Goal: Information Seeking & Learning: Compare options

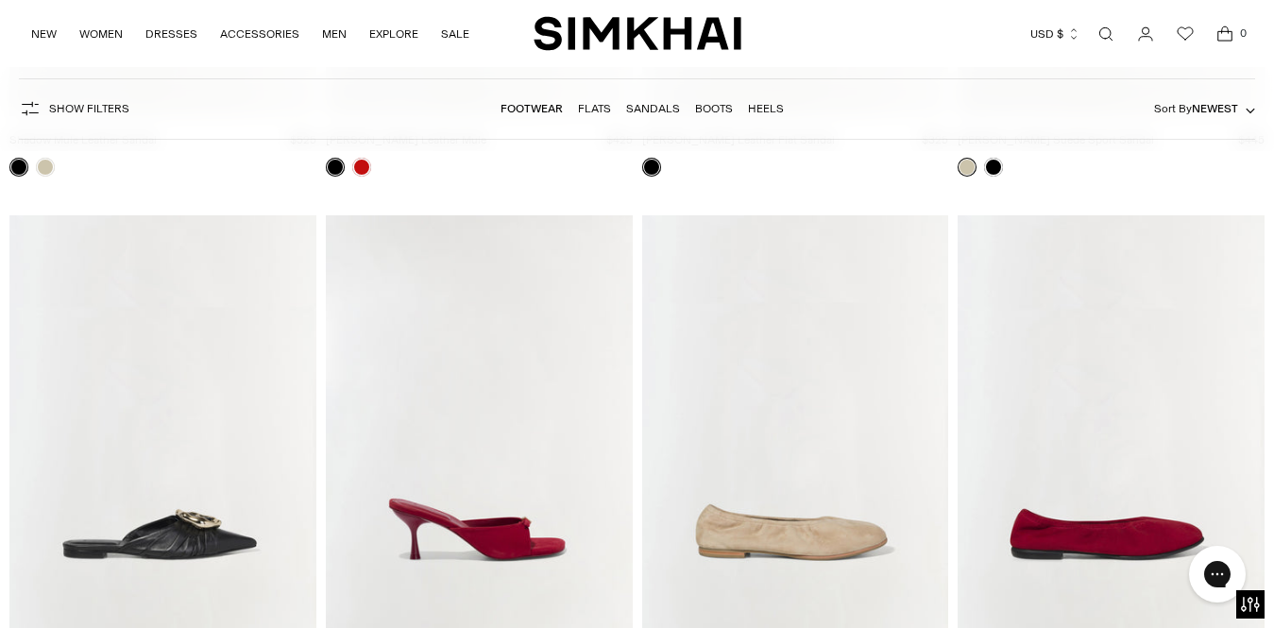
scroll to position [3601, 0]
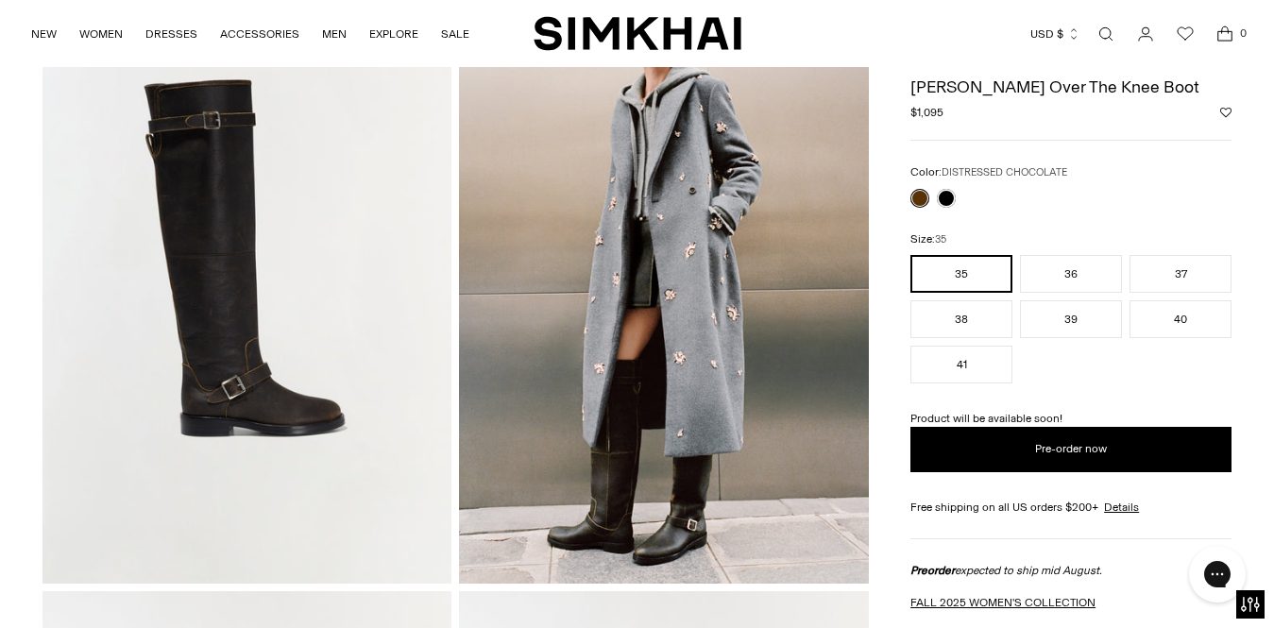
scroll to position [15, 0]
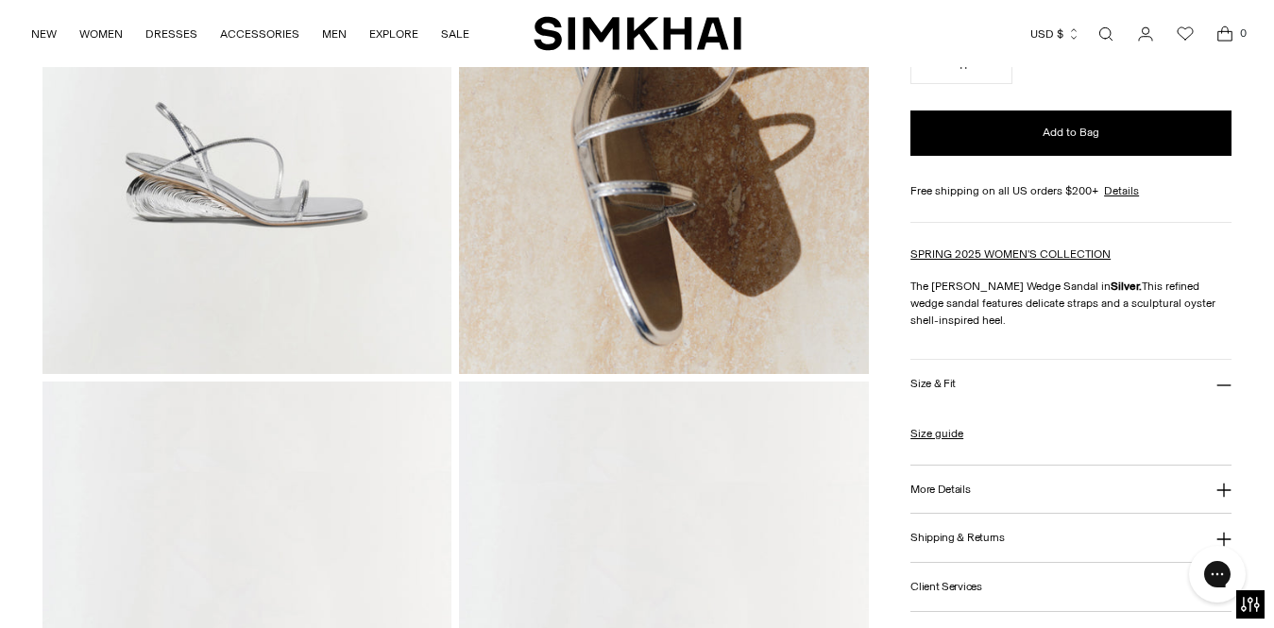
scroll to position [850, 0]
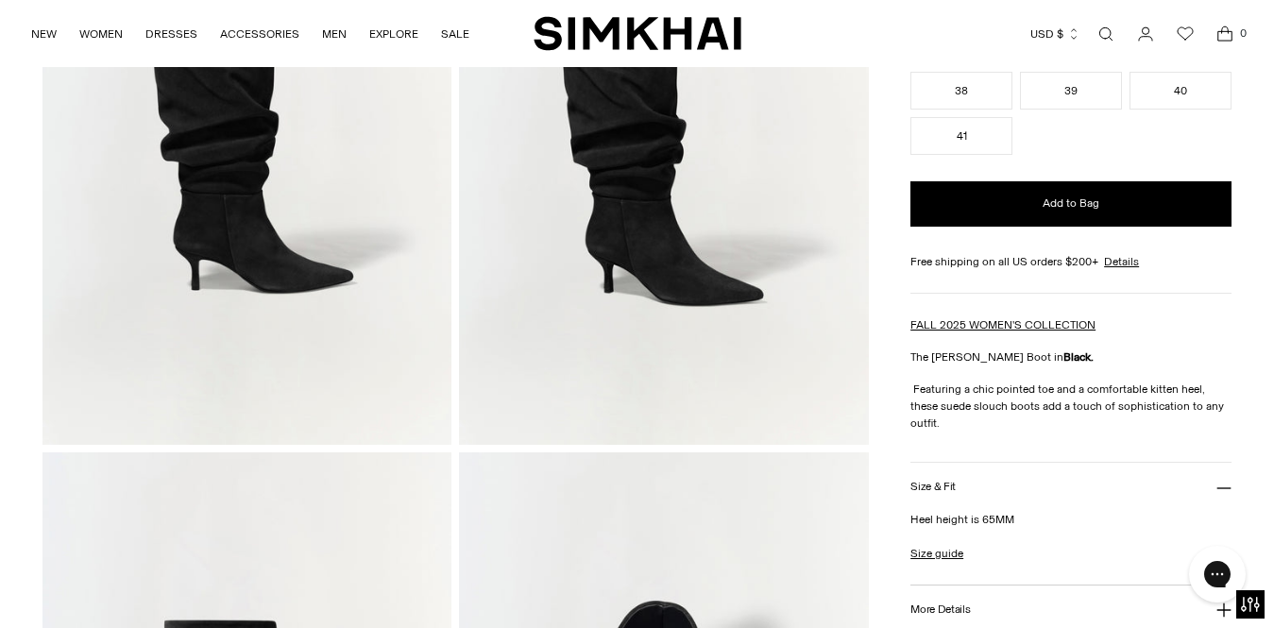
scroll to position [676, 0]
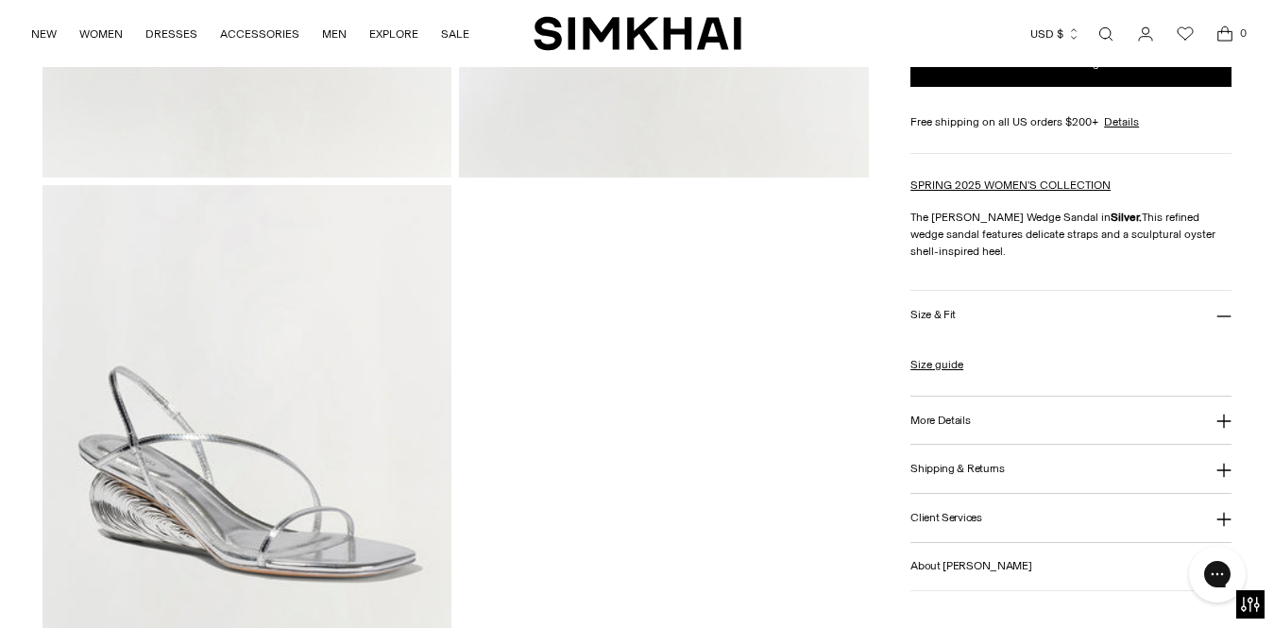
scroll to position [1924, 0]
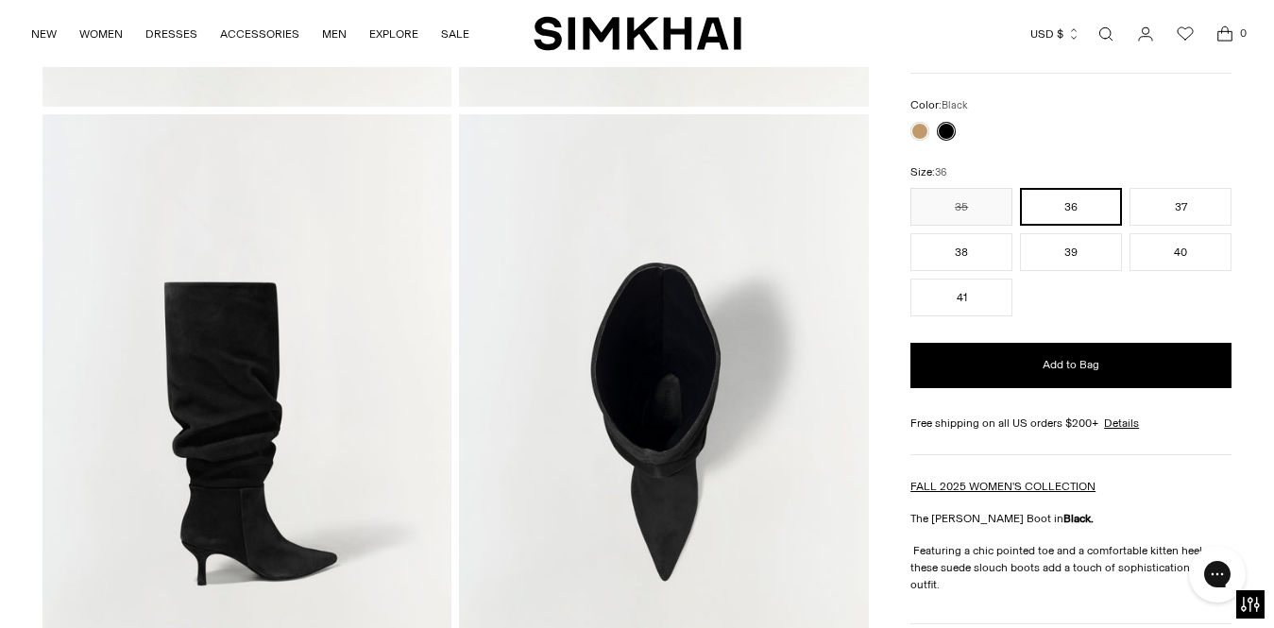
scroll to position [676, 0]
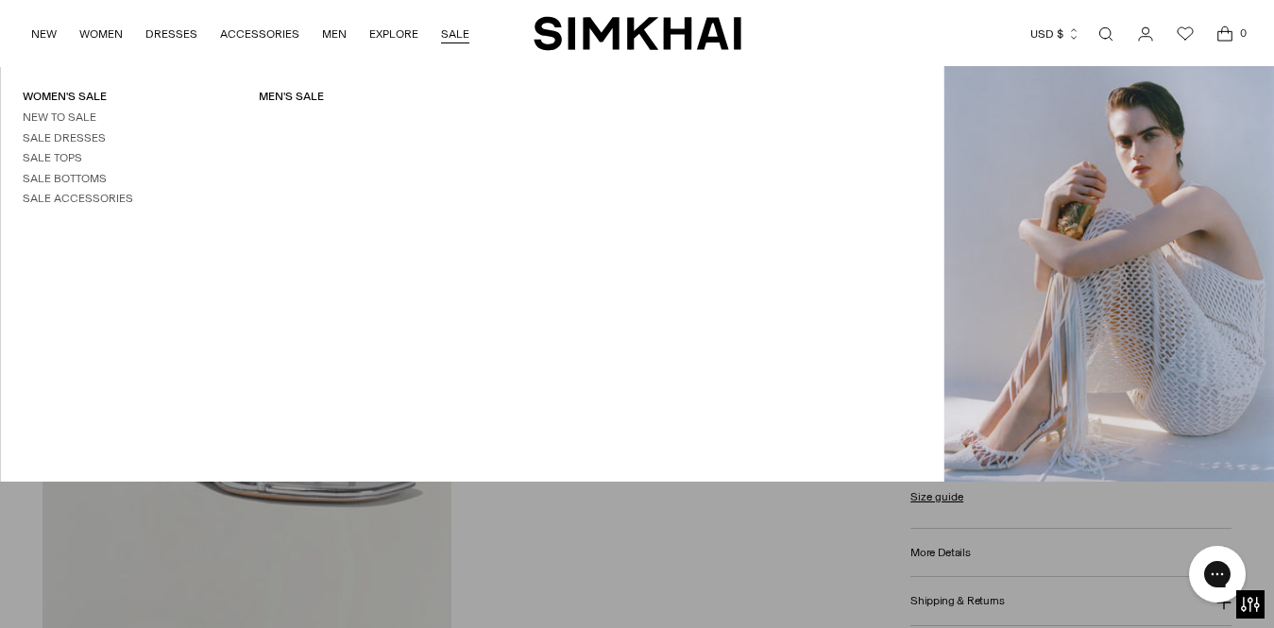
click at [642, 237] on div "Women's Sale New to Sale Sale Dresses Sale Tops Sale Bottoms Sale Accessories M…" at bounding box center [471, 274] width 943 height 370
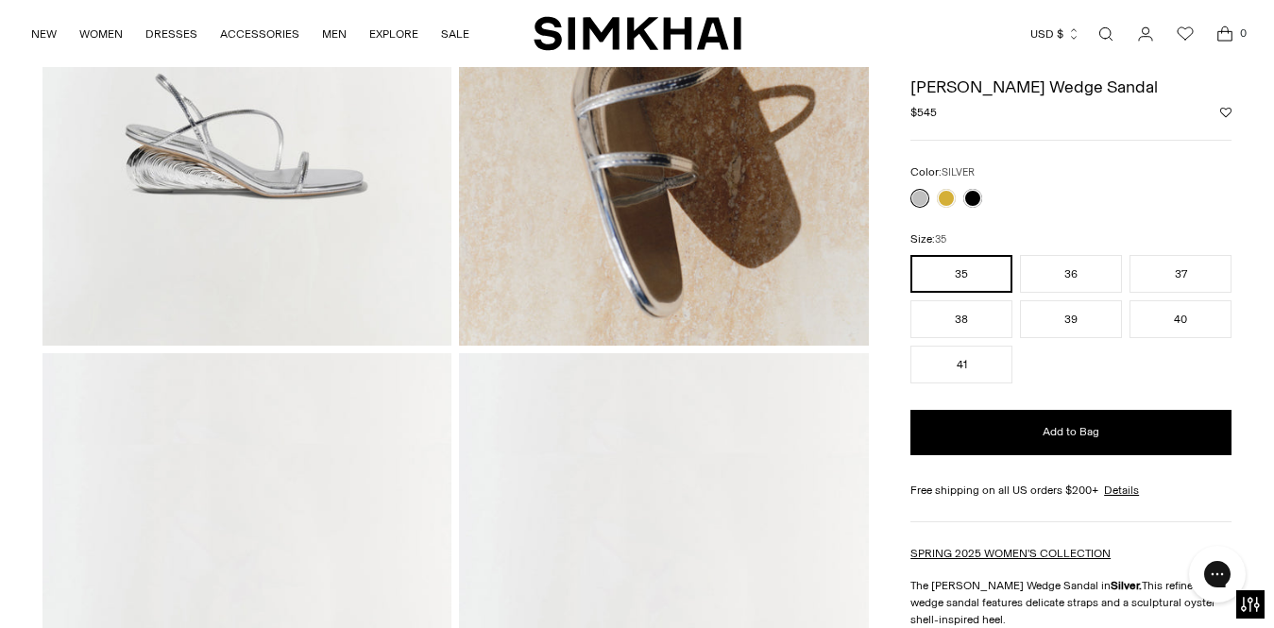
scroll to position [194, 0]
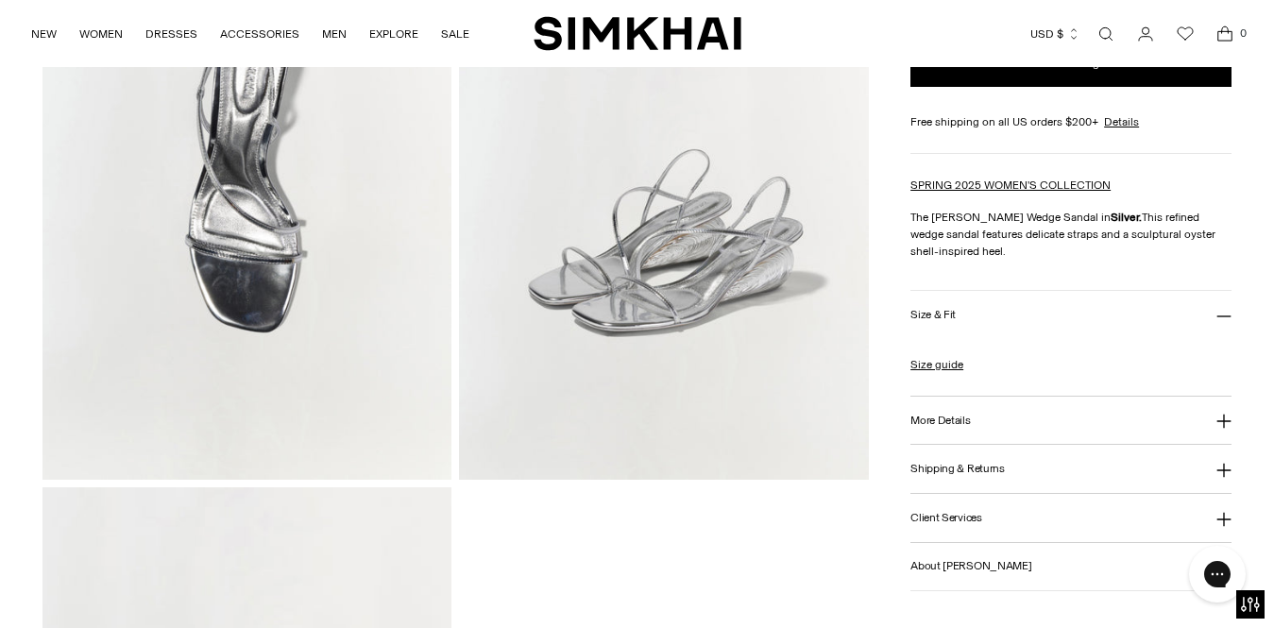
click at [271, 200] on img at bounding box center [247, 172] width 410 height 614
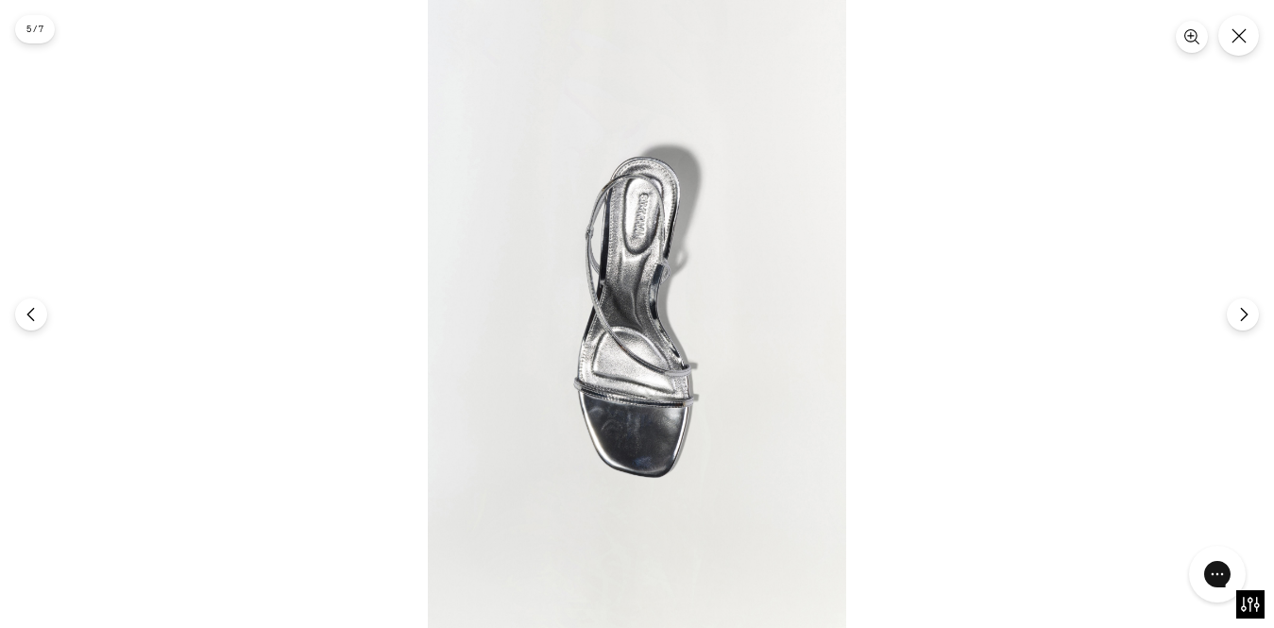
click at [654, 312] on img at bounding box center [637, 314] width 418 height 628
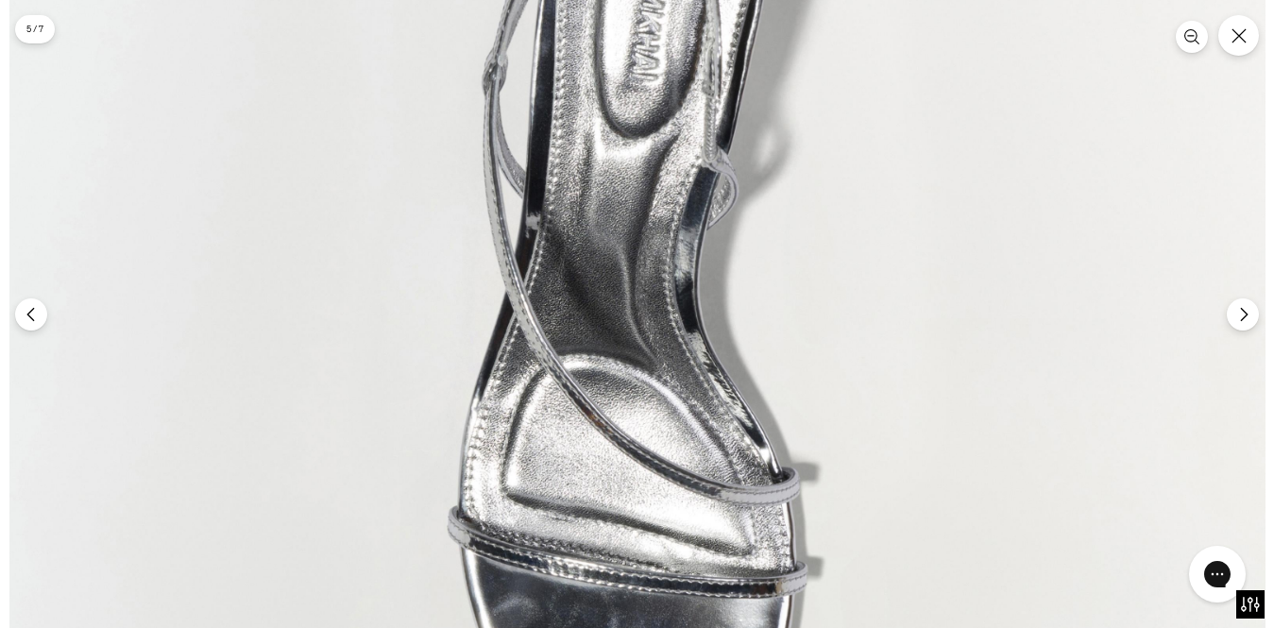
click at [654, 312] on img at bounding box center [637, 316] width 1256 height 1883
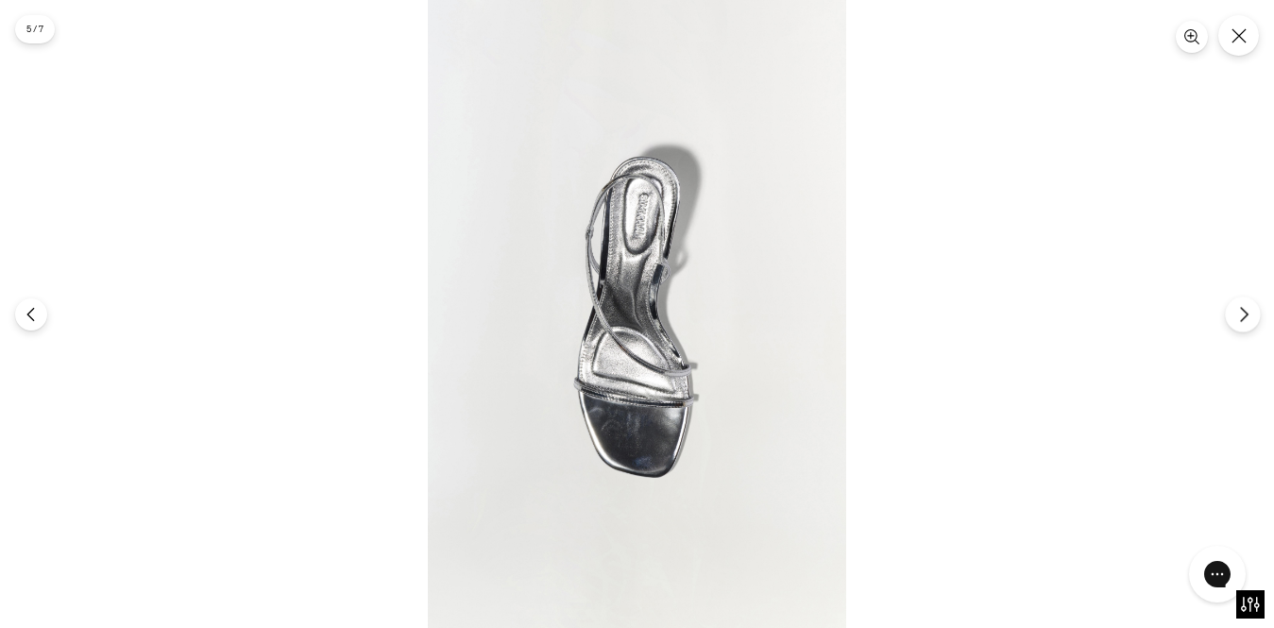
click at [1237, 320] on icon "Next" at bounding box center [1243, 314] width 17 height 17
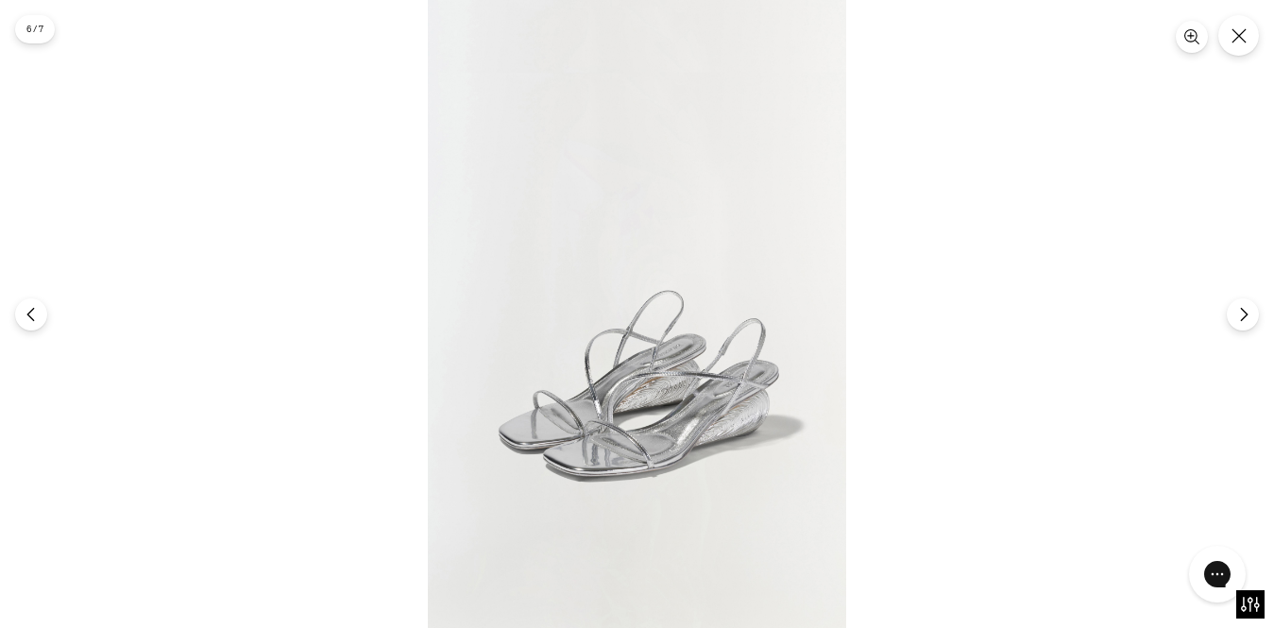
click at [683, 293] on img at bounding box center [637, 314] width 418 height 628
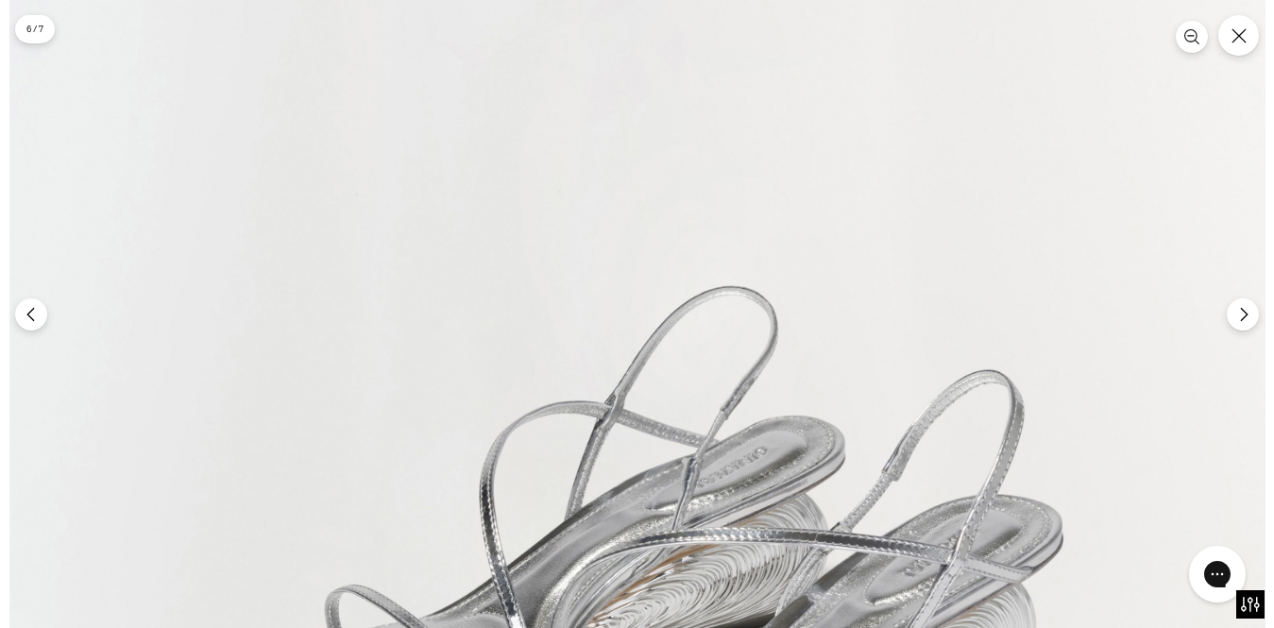
click at [683, 293] on img at bounding box center [637, 356] width 1256 height 1883
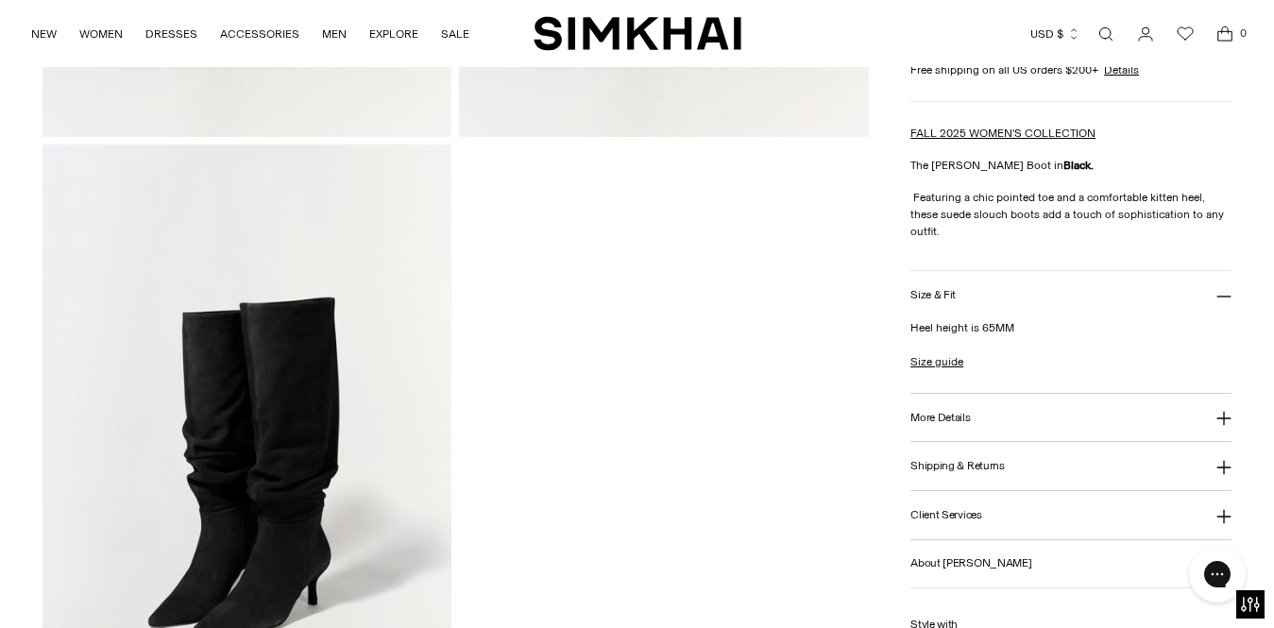
scroll to position [770, 0]
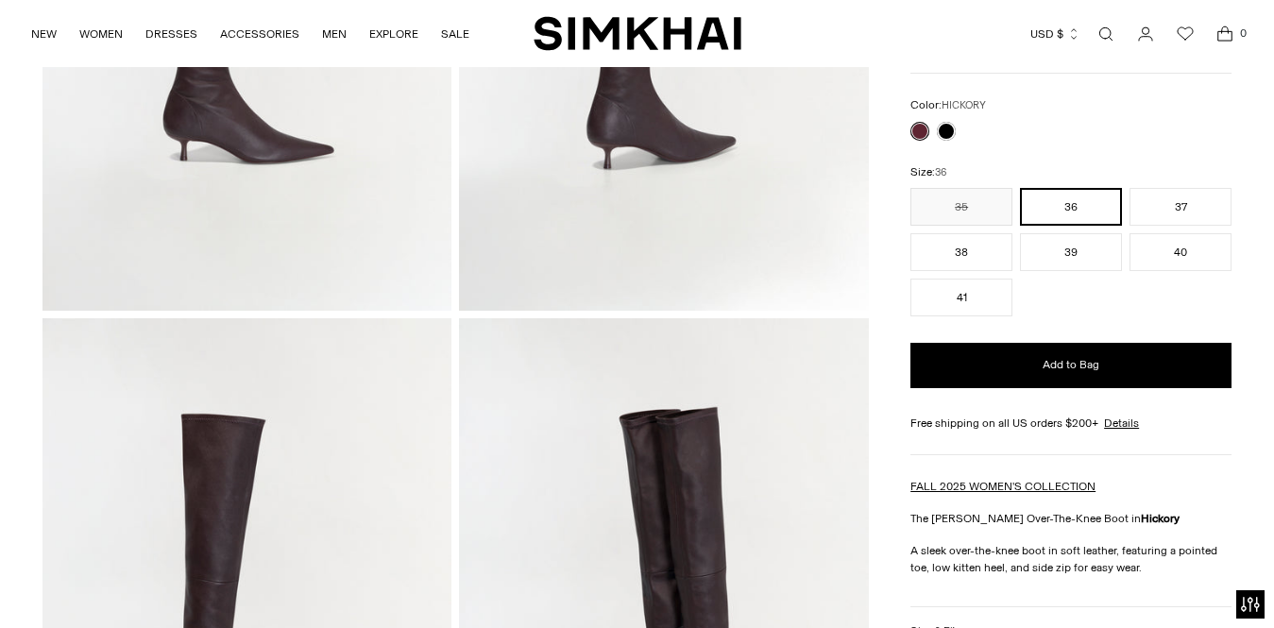
scroll to position [441, 0]
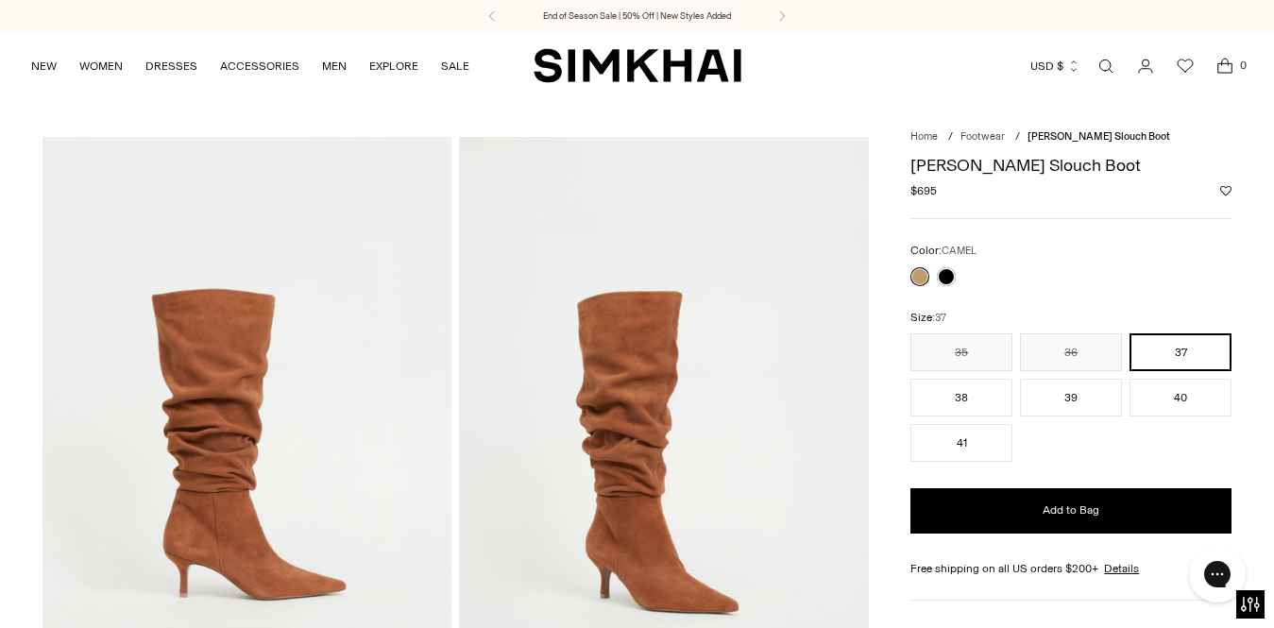
drag, startPoint x: 3, startPoint y: 590, endPoint x: -21, endPoint y: 203, distance: 387.8
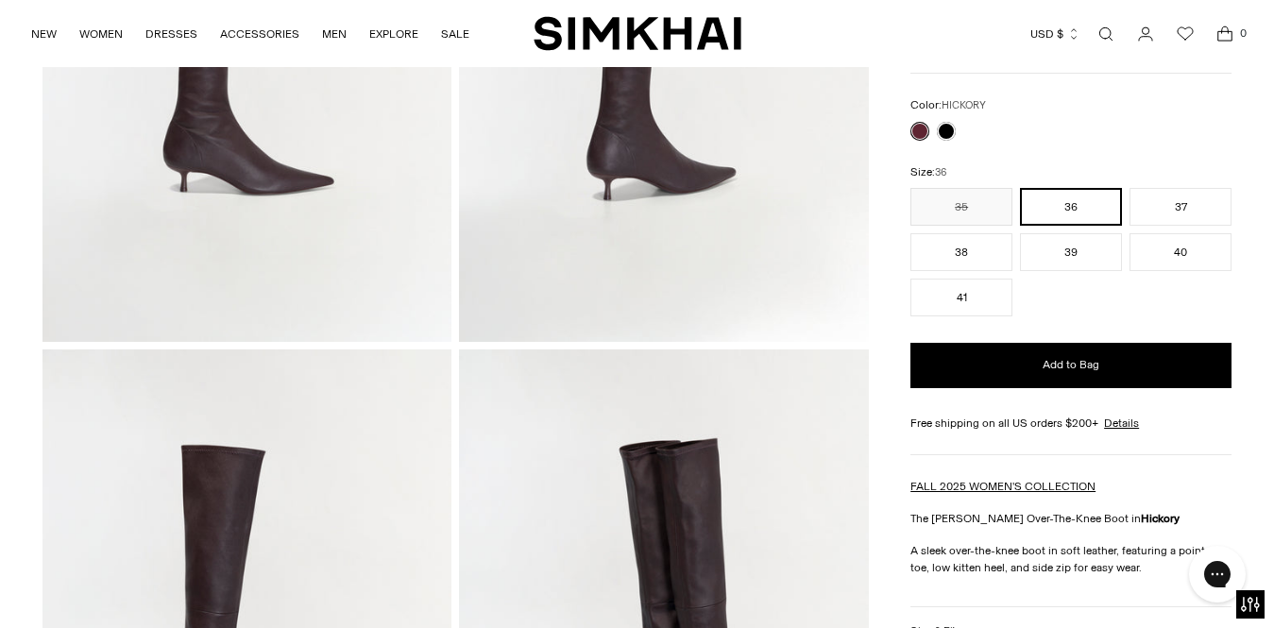
scroll to position [441, 0]
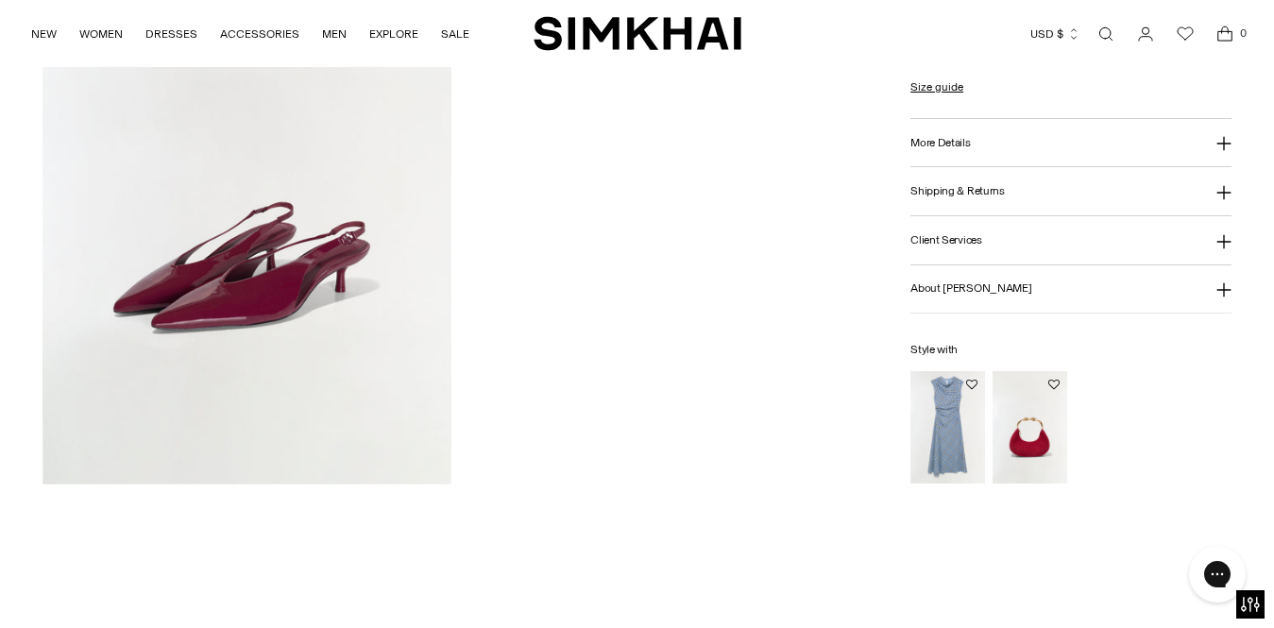
scroll to position [1133, 0]
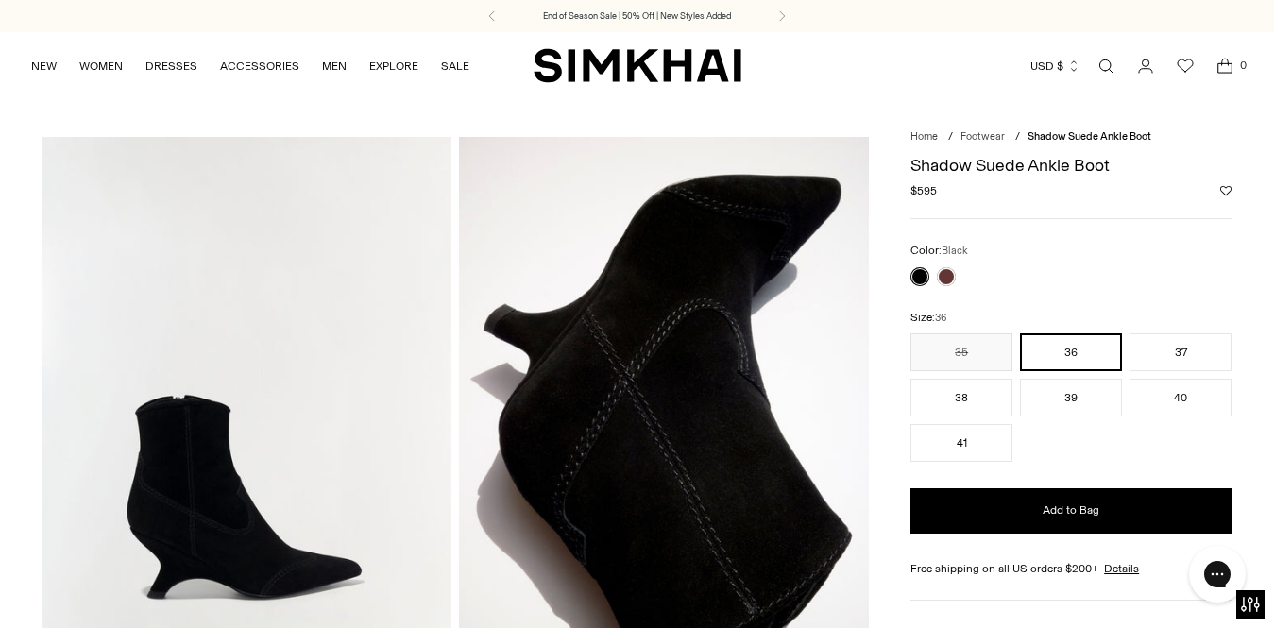
drag, startPoint x: 2, startPoint y: 423, endPoint x: -6, endPoint y: 101, distance: 322.0
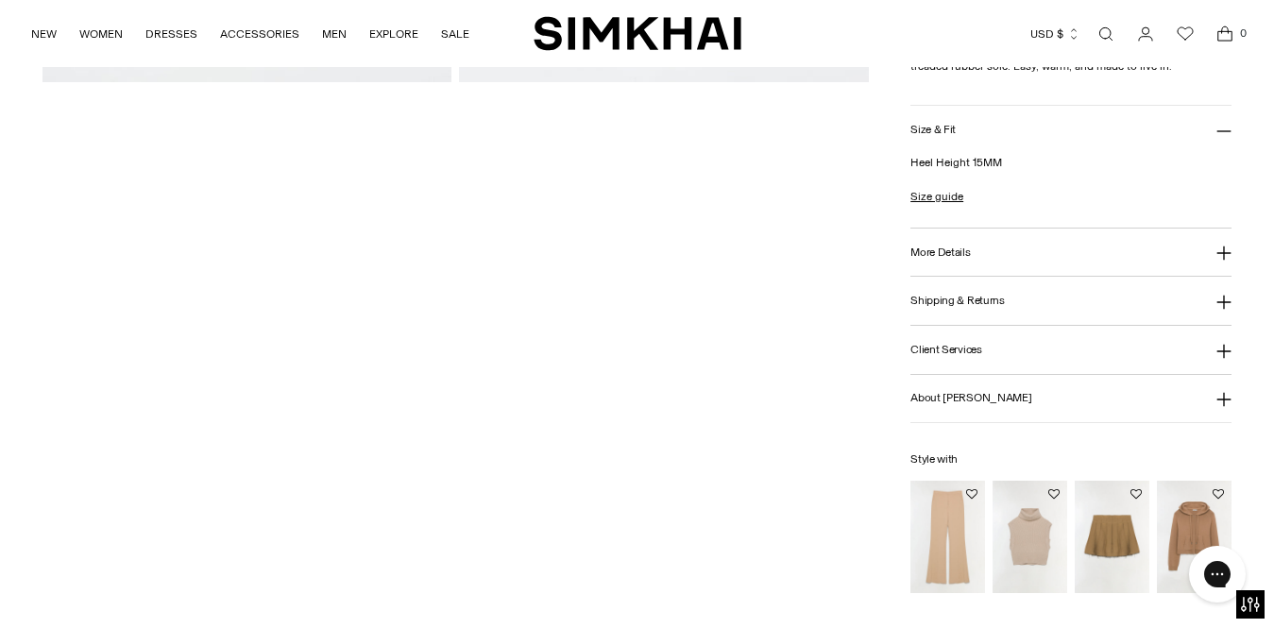
scroll to position [801, 0]
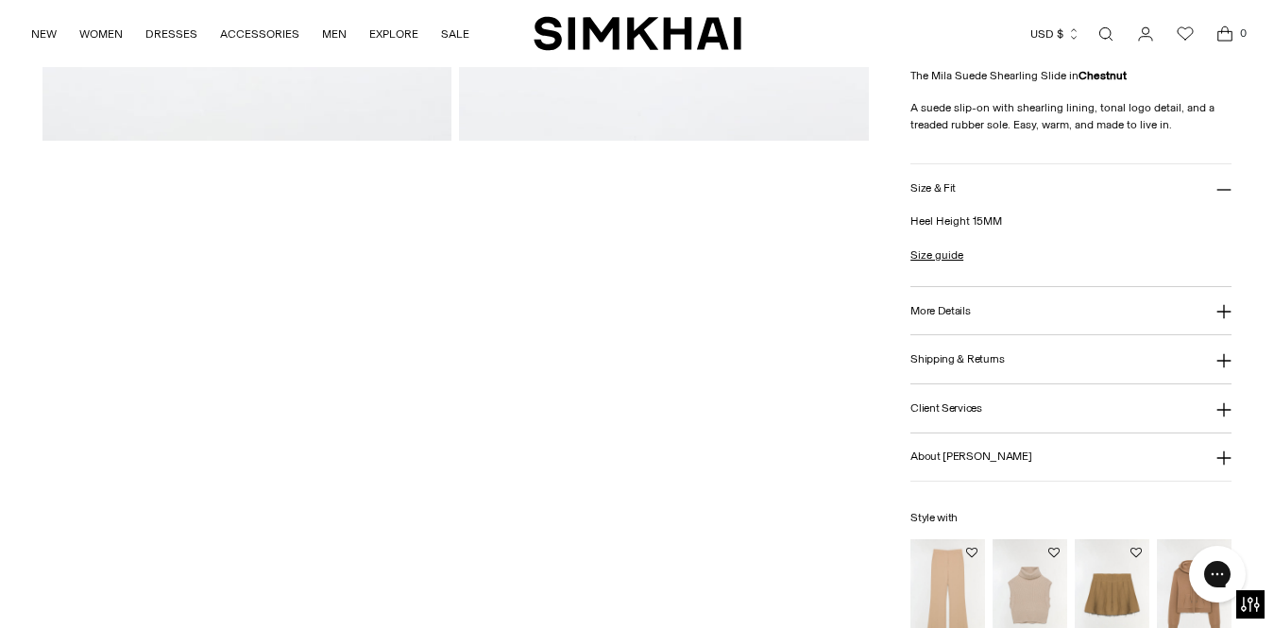
scroll to position [760, 0]
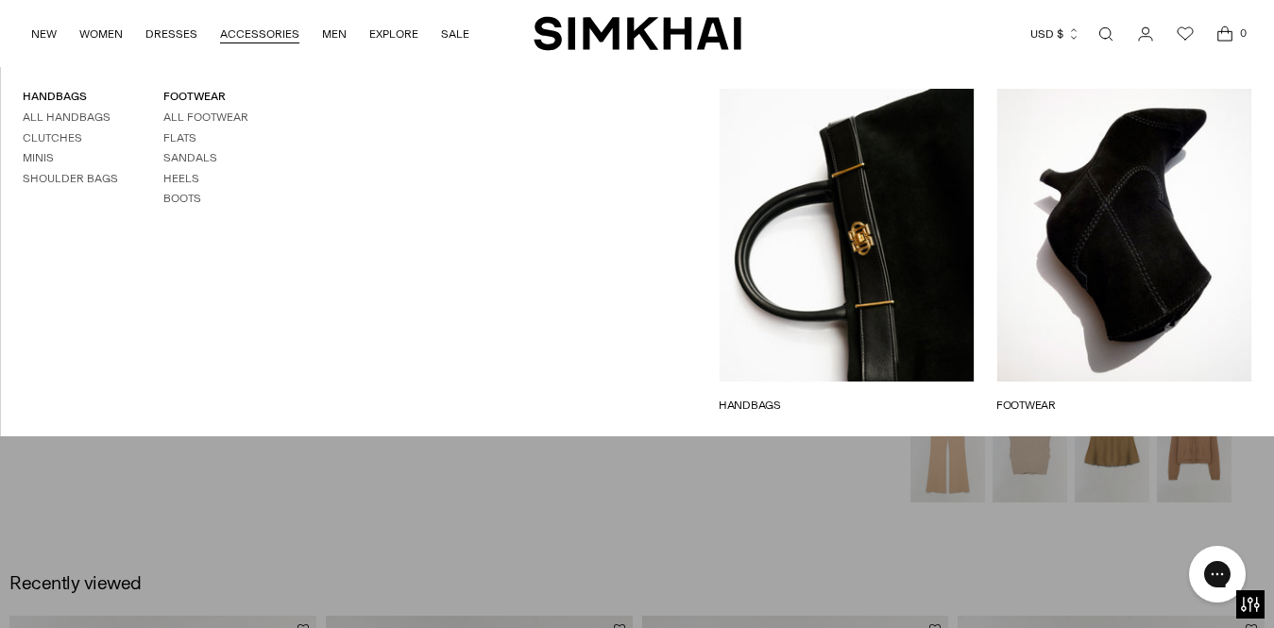
scroll to position [194, 0]
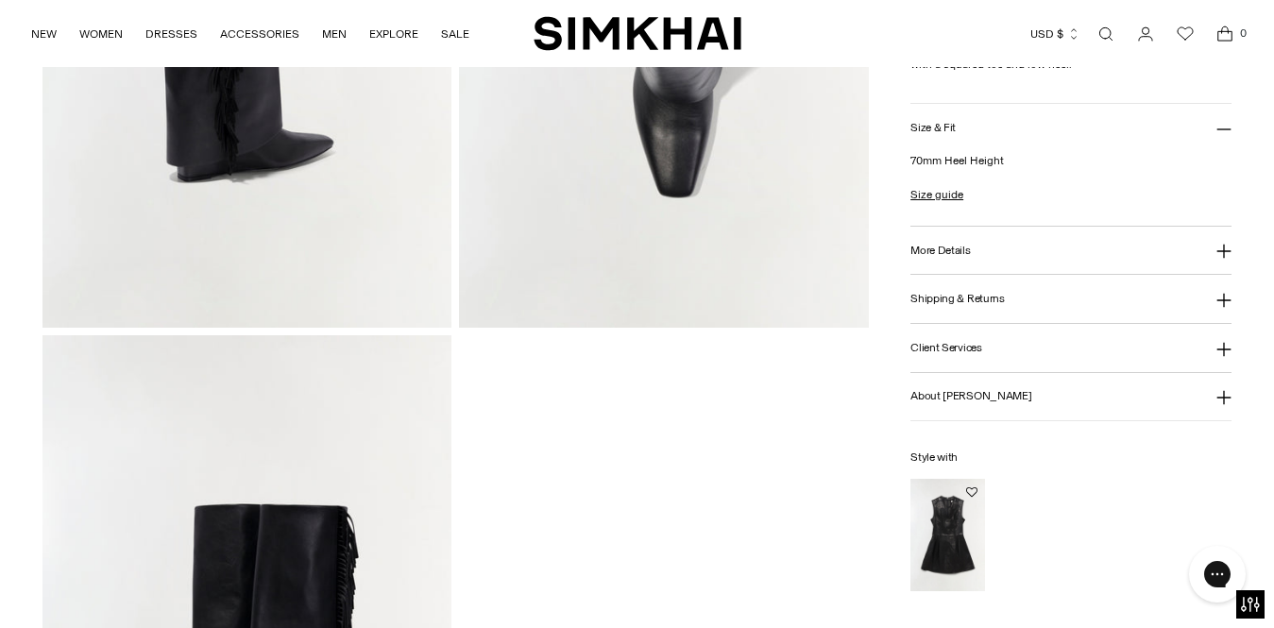
scroll to position [1416, 0]
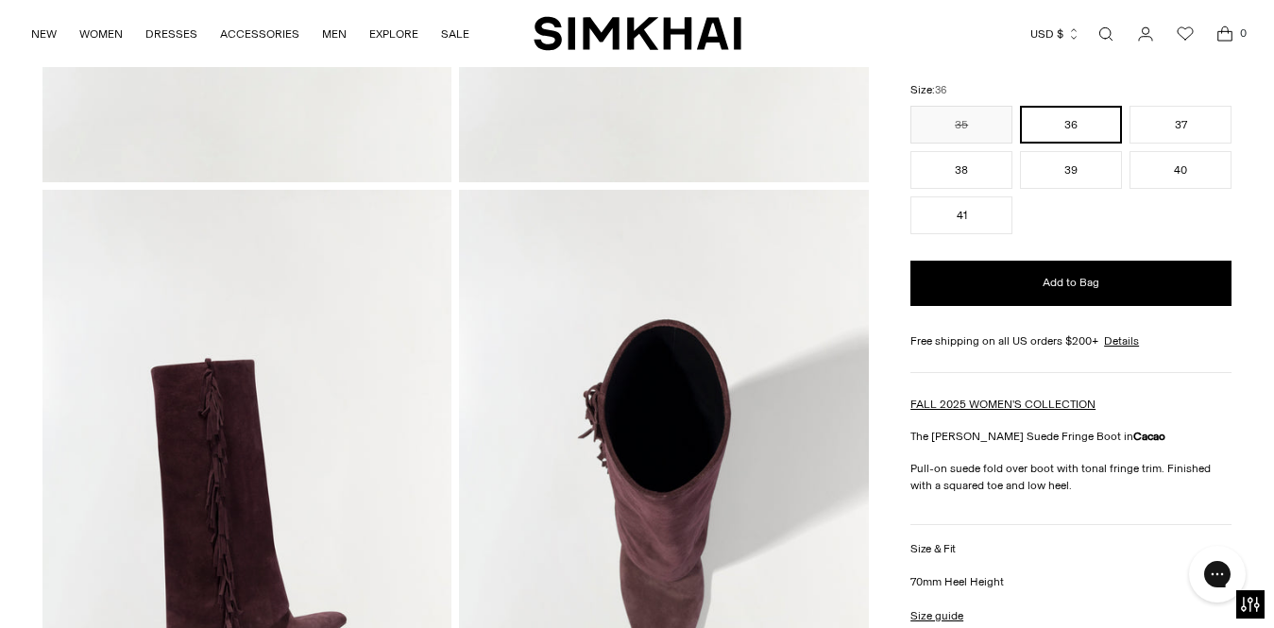
scroll to position [566, 0]
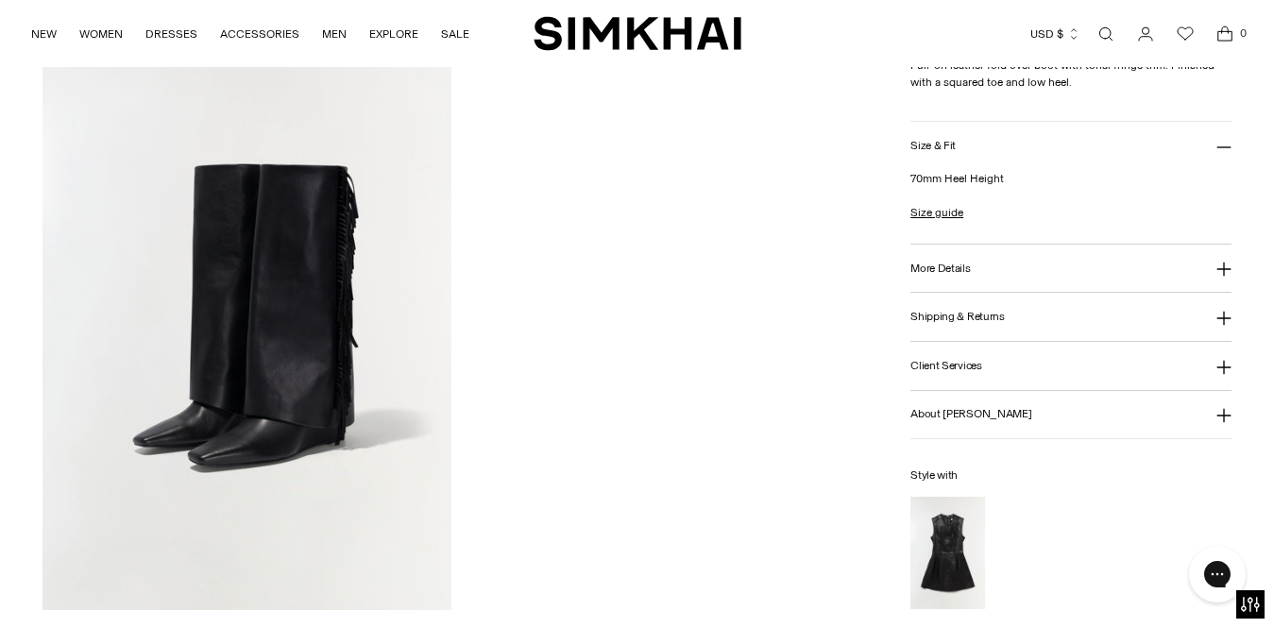
scroll to position [1416, 0]
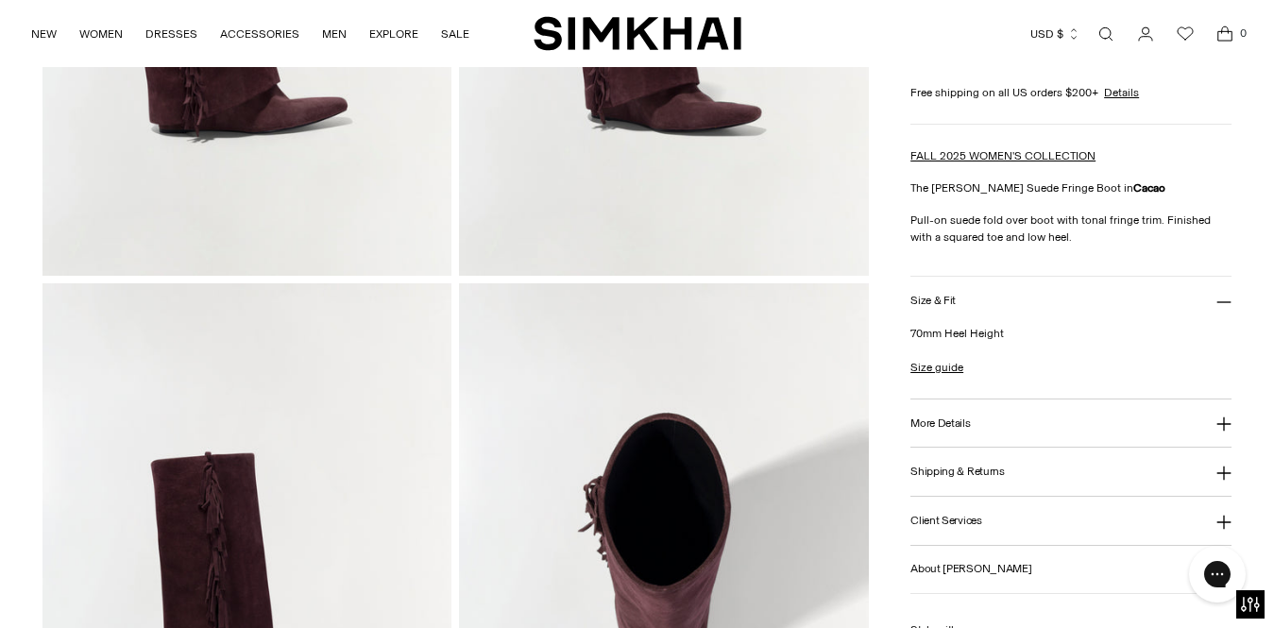
scroll to position [1510, 0]
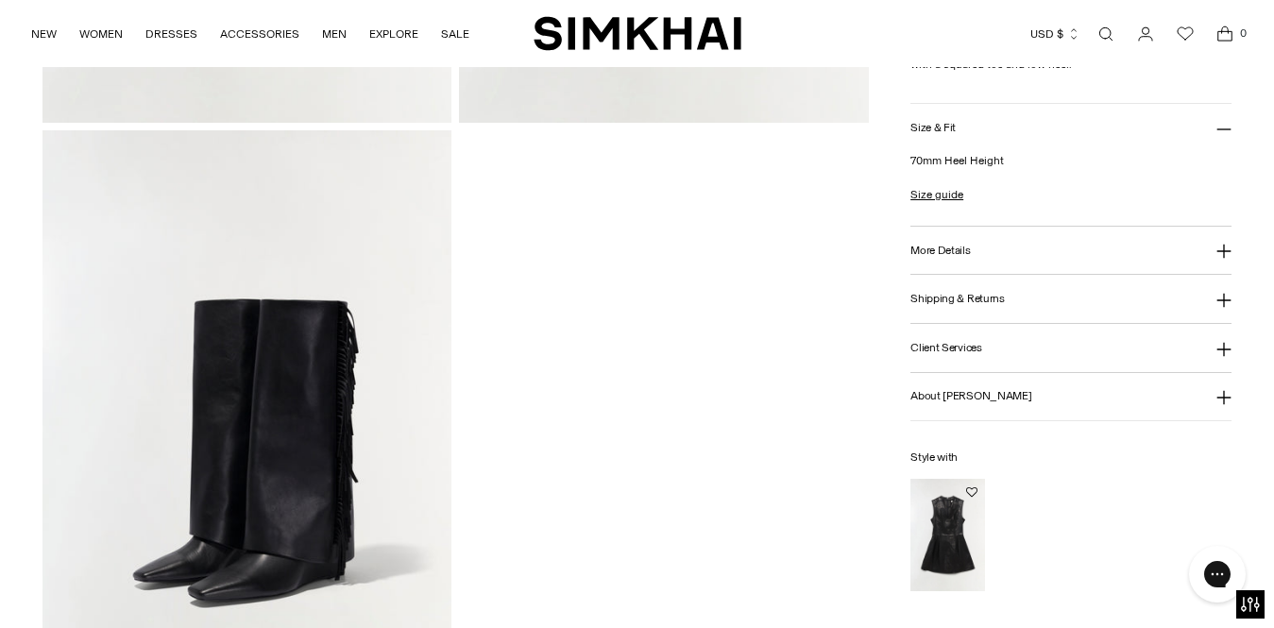
scroll to position [1510, 0]
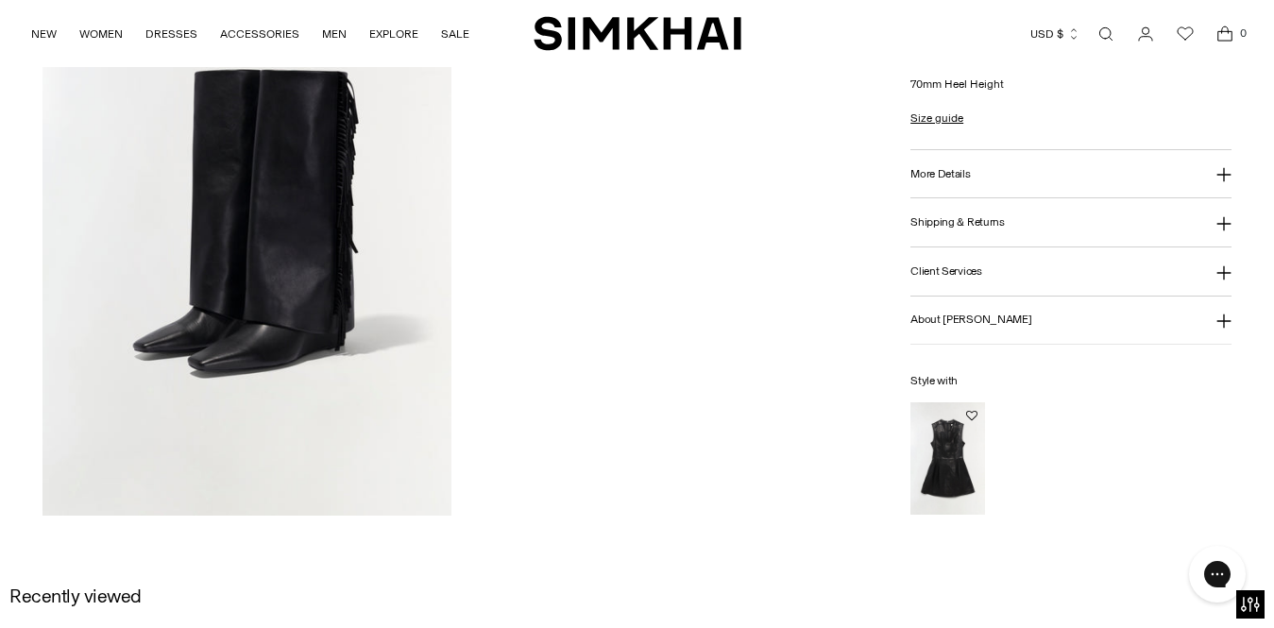
scroll to position [1510, 0]
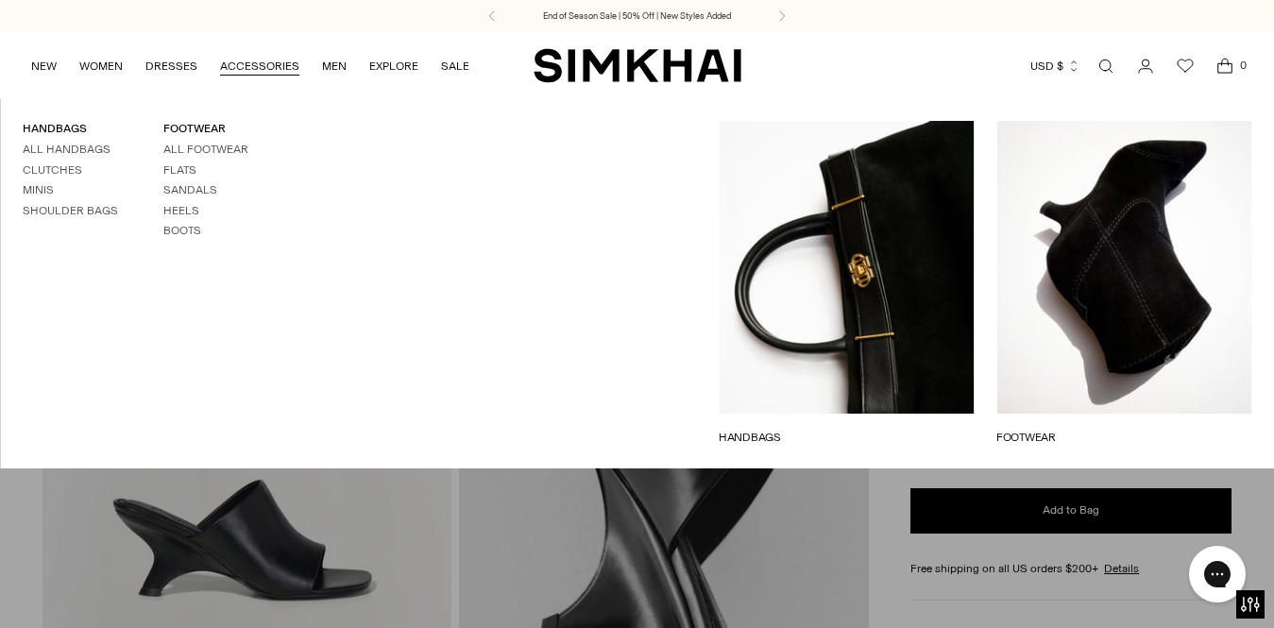
click at [271, 269] on div "HANDBAGS All Handbags Clutches Minis Shoulder Bags FOOTWEAR All Footwear Flats …" at bounding box center [281, 283] width 563 height 325
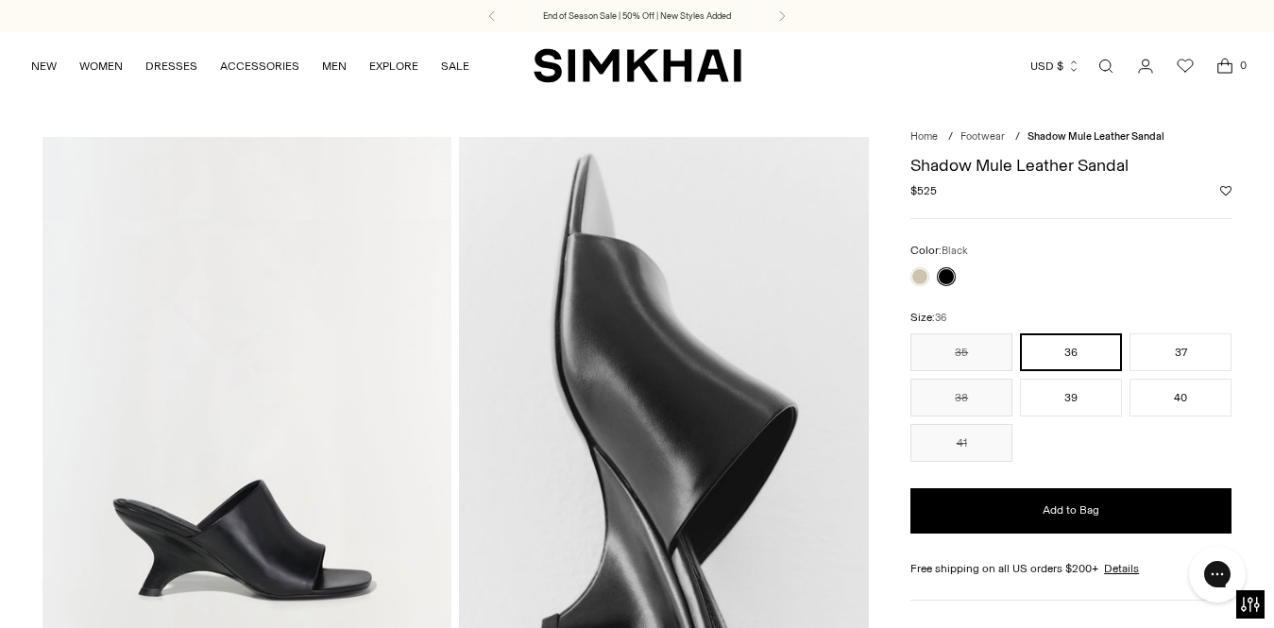
click at [245, 488] on img at bounding box center [247, 444] width 410 height 614
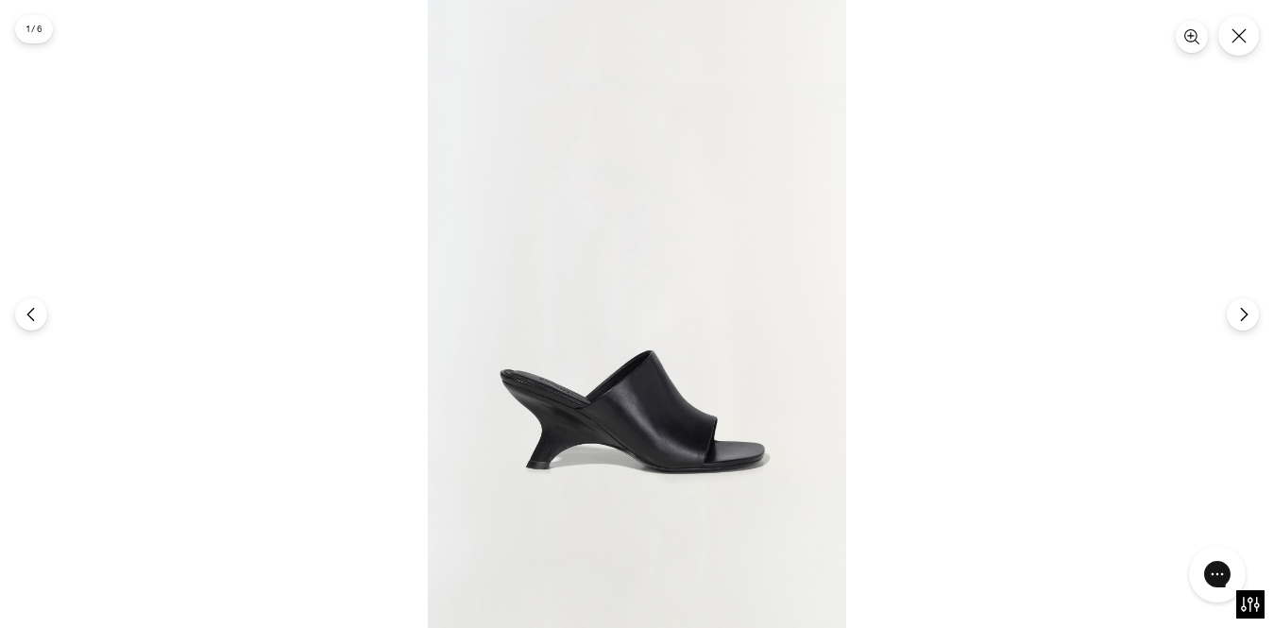
click at [209, 114] on div at bounding box center [637, 314] width 1274 height 628
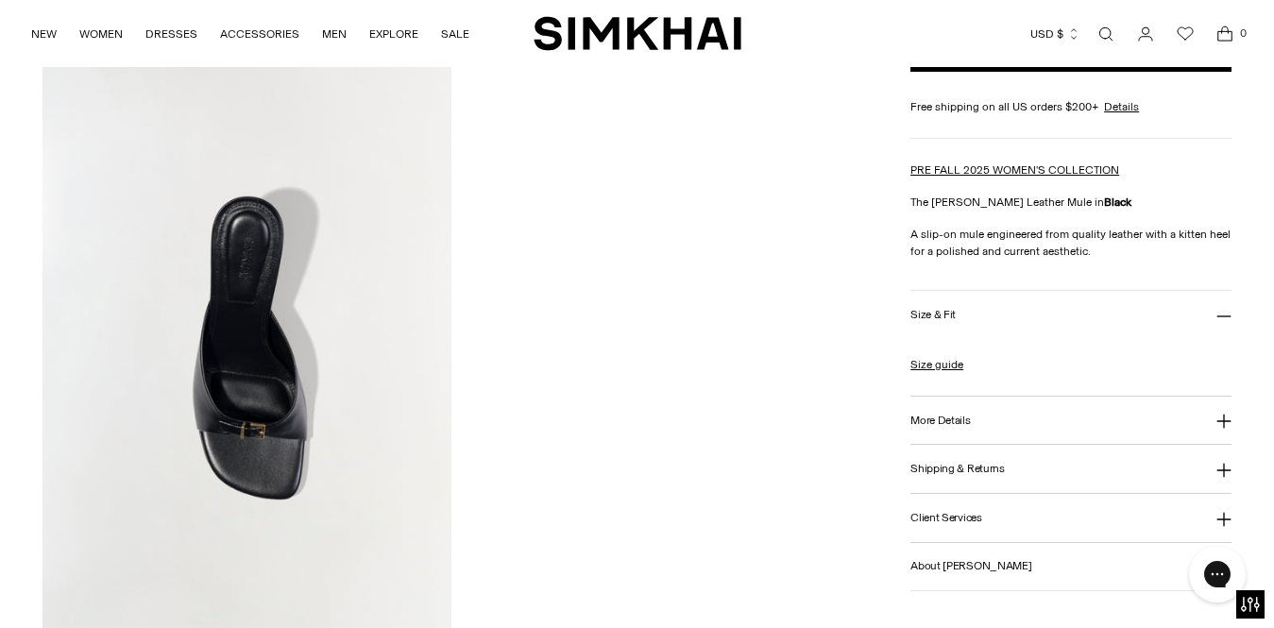
scroll to position [755, 0]
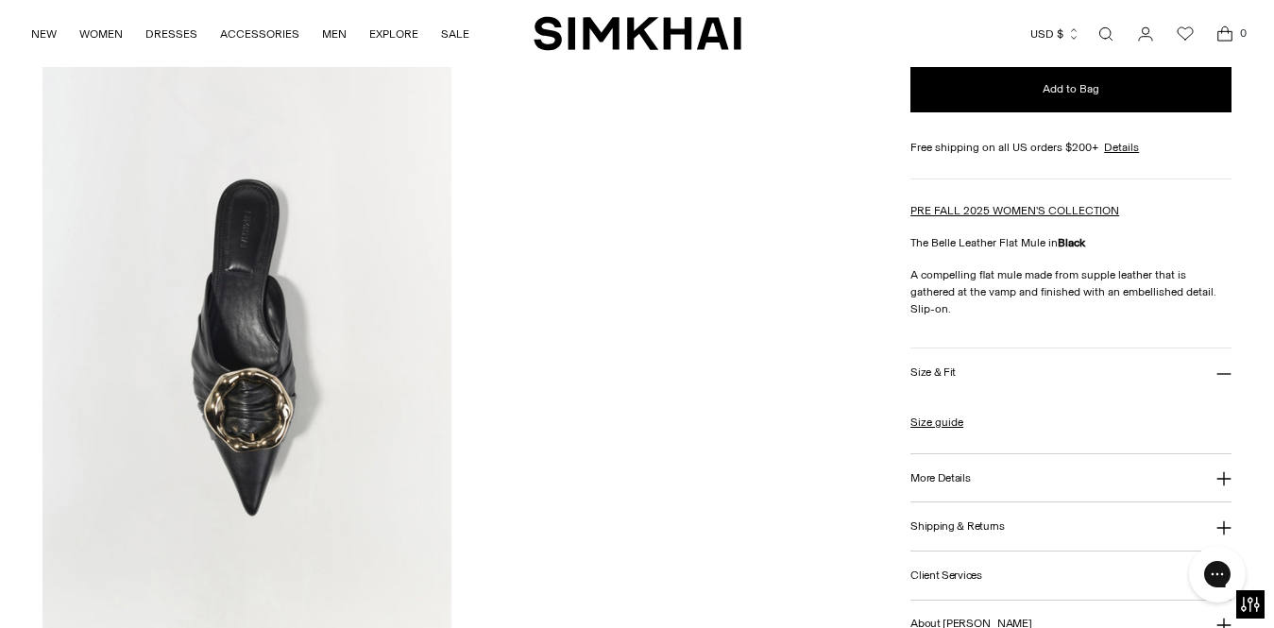
scroll to position [755, 0]
